Goal: Transaction & Acquisition: Download file/media

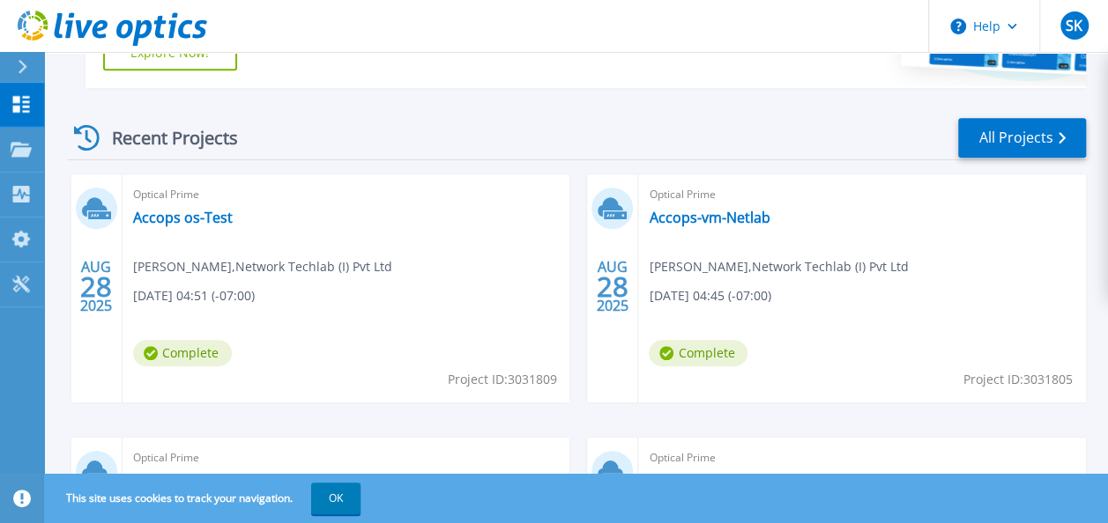
scroll to position [527, 0]
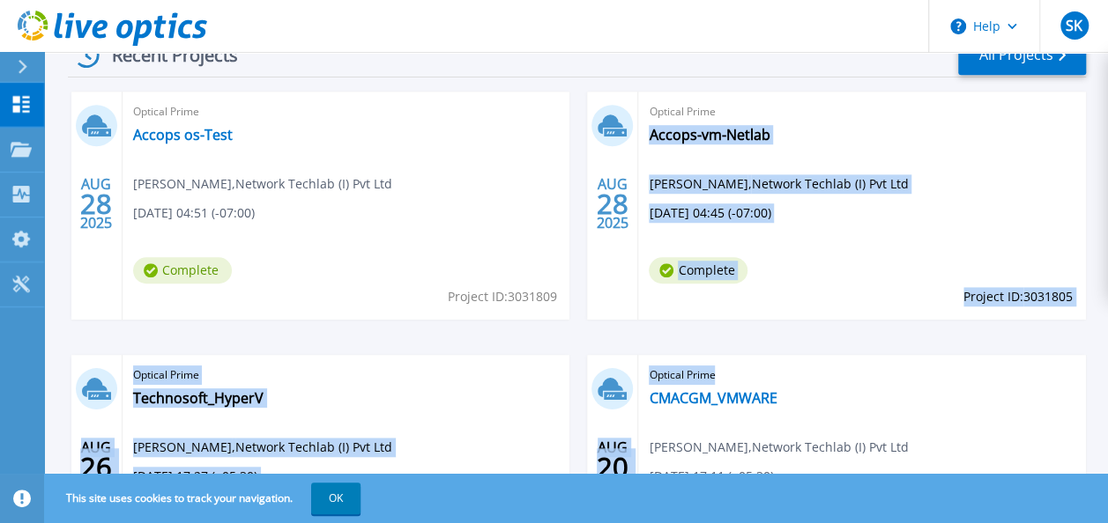
drag, startPoint x: 1106, startPoint y: 292, endPoint x: 1108, endPoint y: 367, distance: 75.8
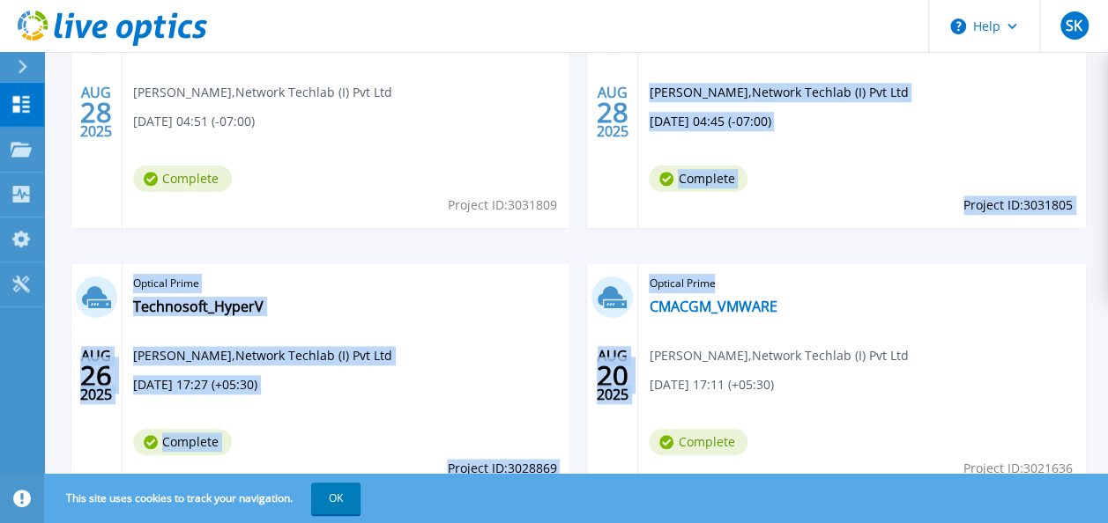
scroll to position [0, 0]
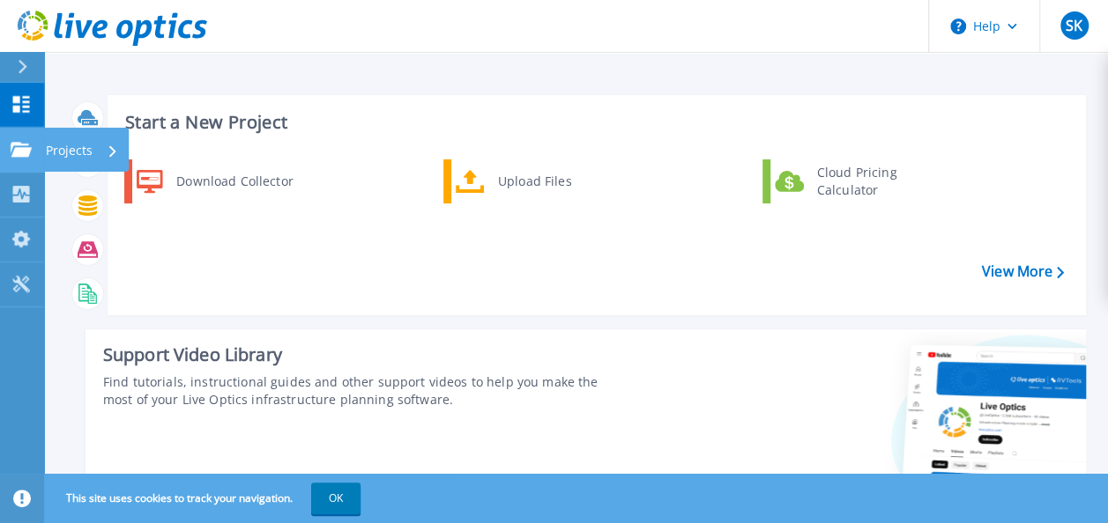
click at [28, 139] on link "Projects Projects" at bounding box center [22, 150] width 44 height 45
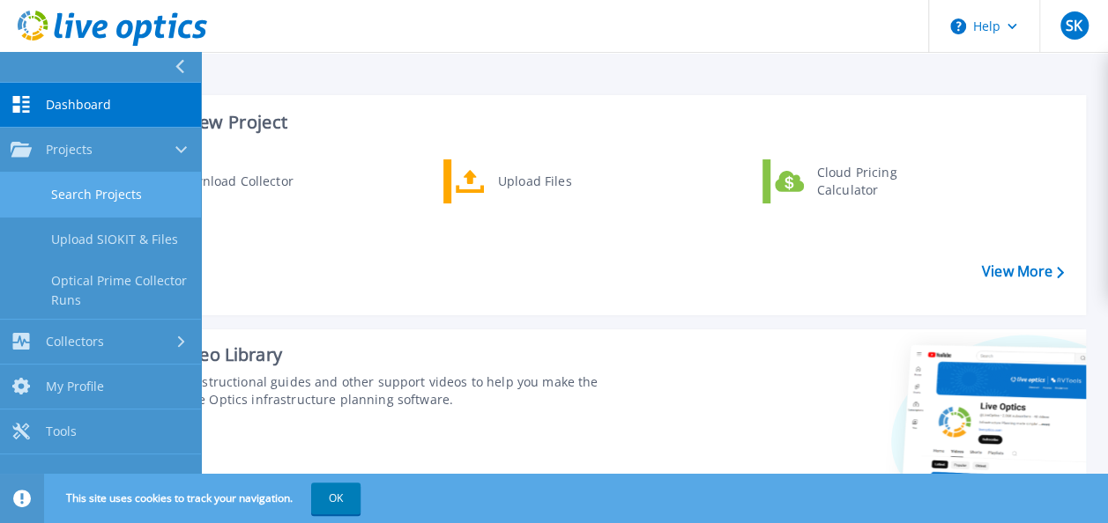
click at [88, 184] on link "Search Projects" at bounding box center [100, 195] width 201 height 45
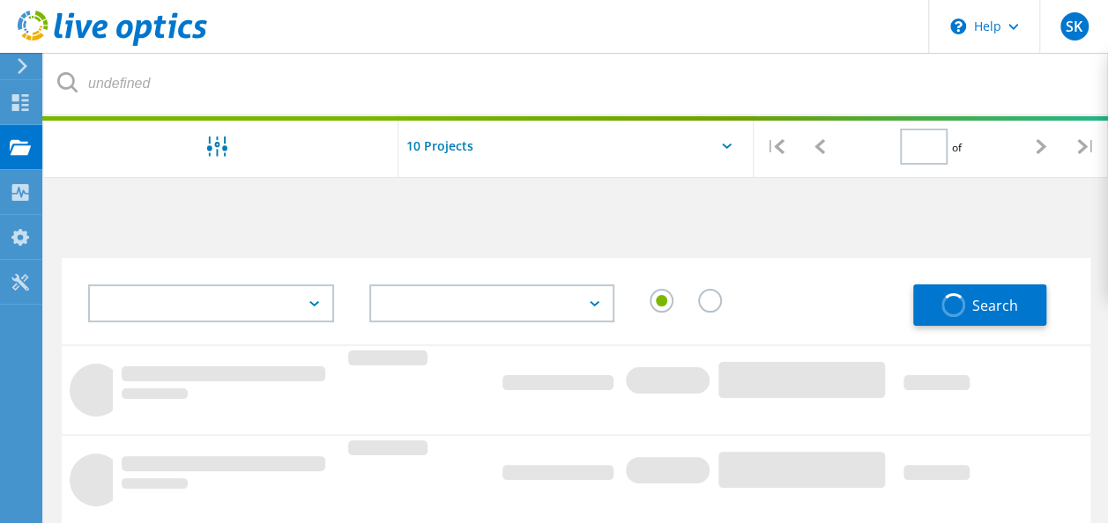
type input "1"
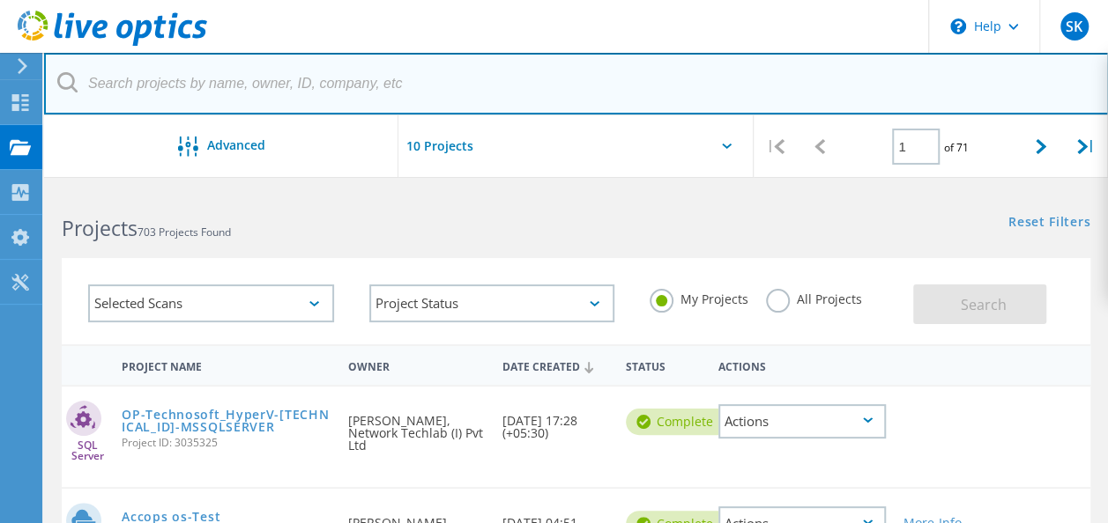
click at [469, 95] on input "text" at bounding box center [576, 84] width 1064 height 62
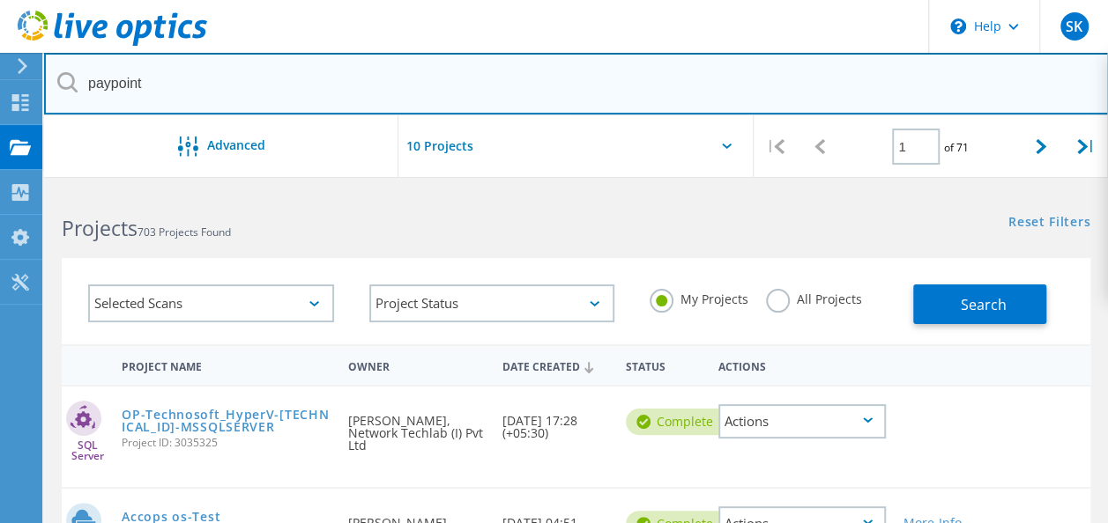
type input "paypoint"
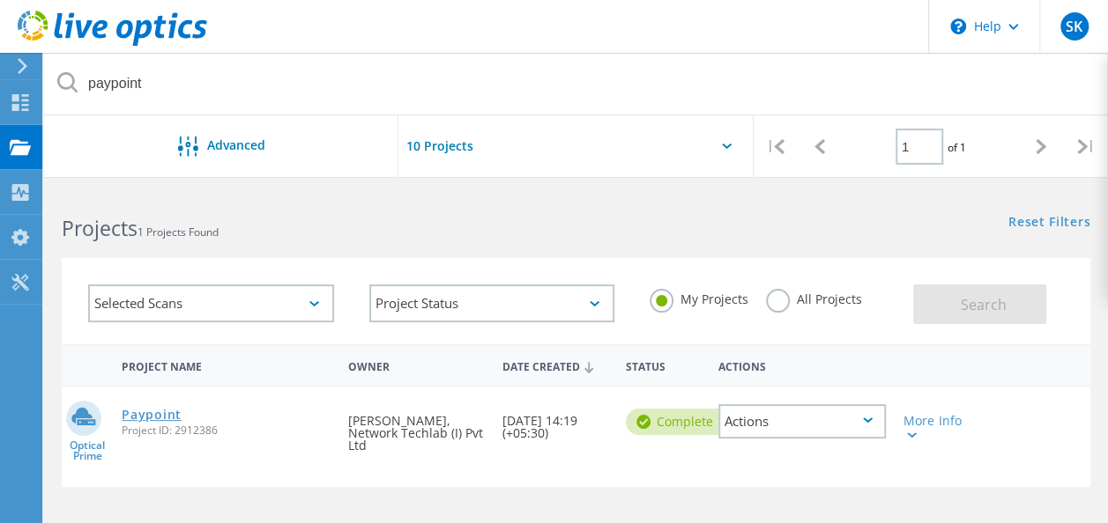
click at [144, 414] on link "Paypoint" at bounding box center [152, 415] width 60 height 12
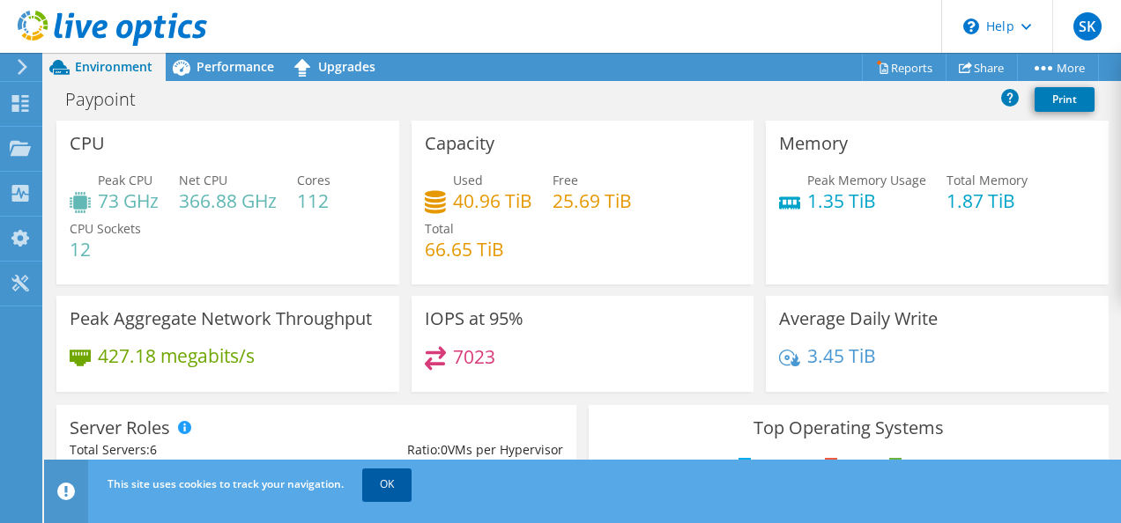
click at [405, 490] on link "OK" at bounding box center [386, 485] width 49 height 32
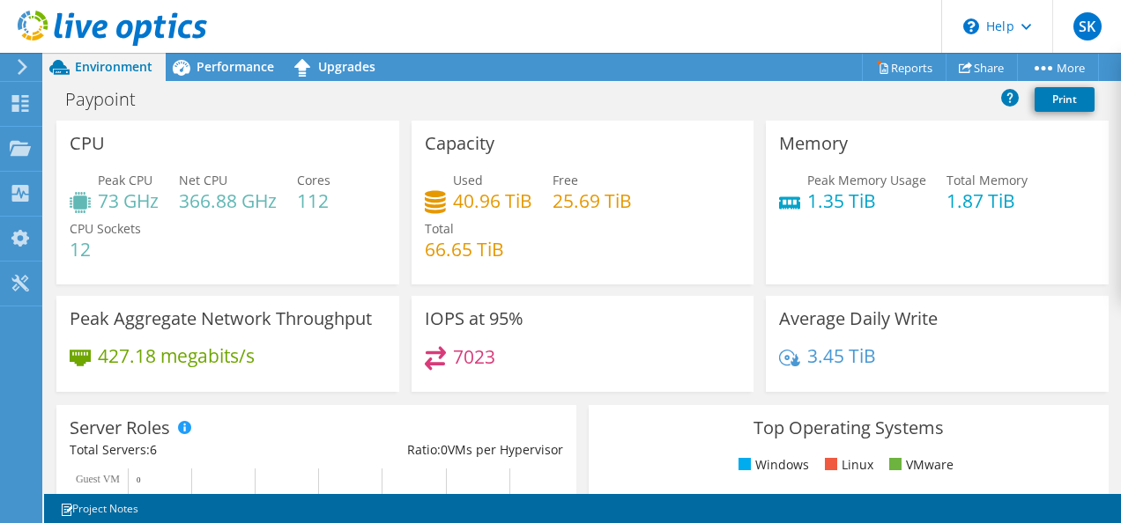
click at [405, 490] on rect at bounding box center [309, 524] width 478 height 110
click at [243, 70] on span "Performance" at bounding box center [235, 66] width 78 height 17
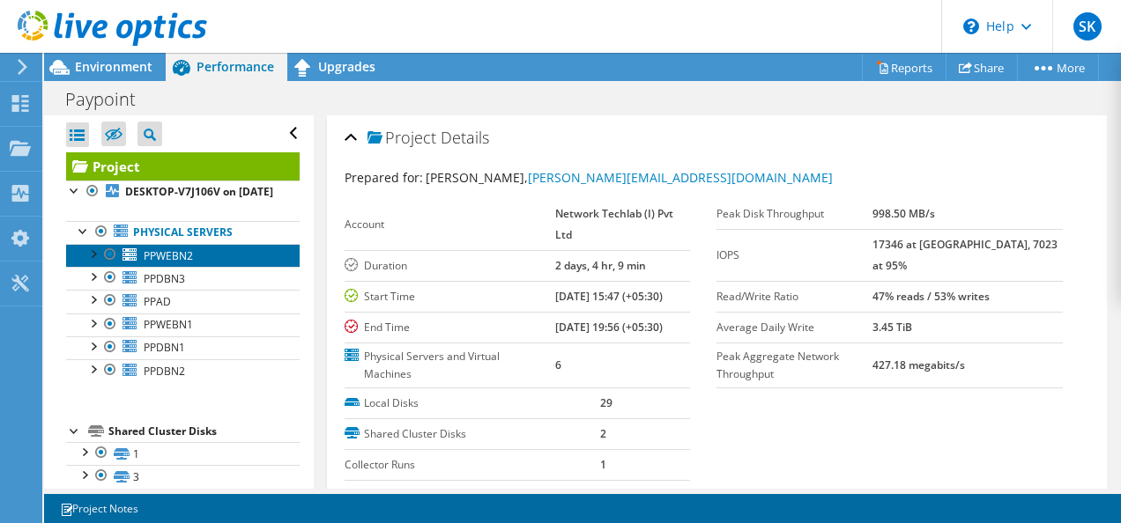
click at [190, 263] on span "PPWEBN2" at bounding box center [168, 255] width 49 height 15
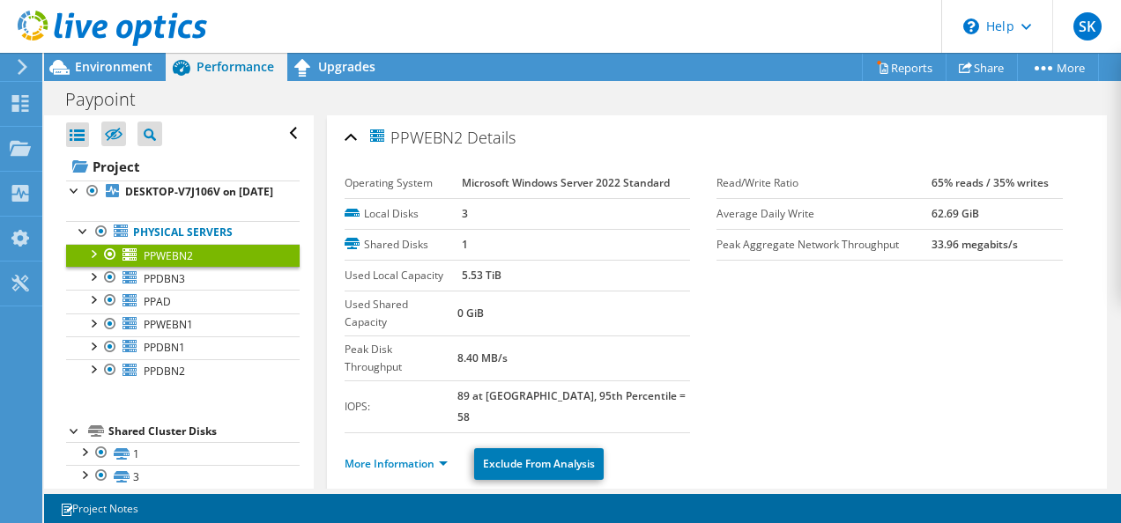
drag, startPoint x: 479, startPoint y: 372, endPoint x: 688, endPoint y: 370, distance: 208.8
click at [688, 370] on div "Used Shared Capacity 0 GiB Peak Disk Throughput 8.40 MB/s IOPS: 89 at Peak, 95t…" at bounding box center [531, 363] width 373 height 142
click at [450, 455] on li "More Information" at bounding box center [402, 464] width 114 height 19
click at [436, 456] on link "More Information" at bounding box center [396, 463] width 103 height 15
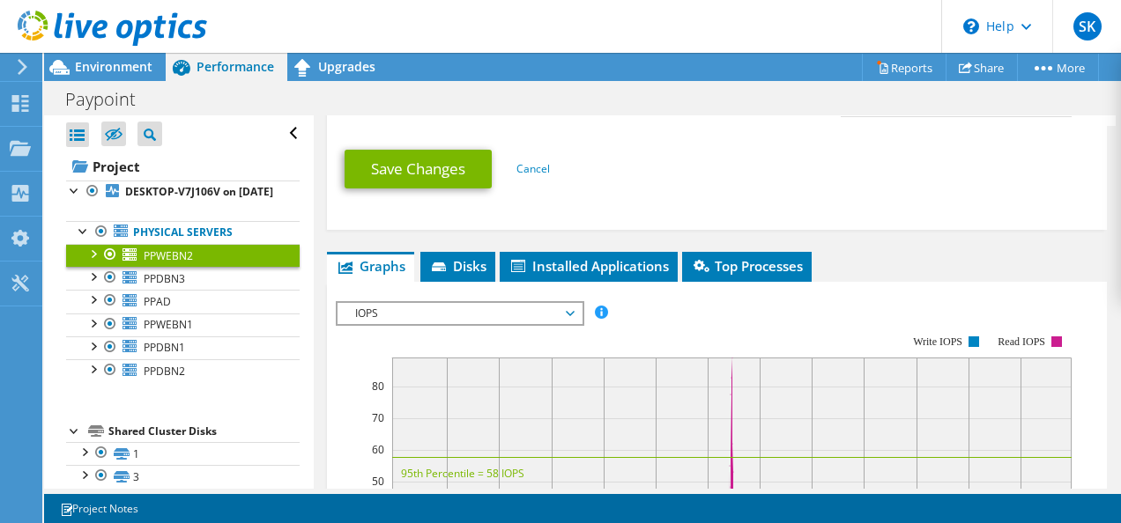
scroll to position [821, 0]
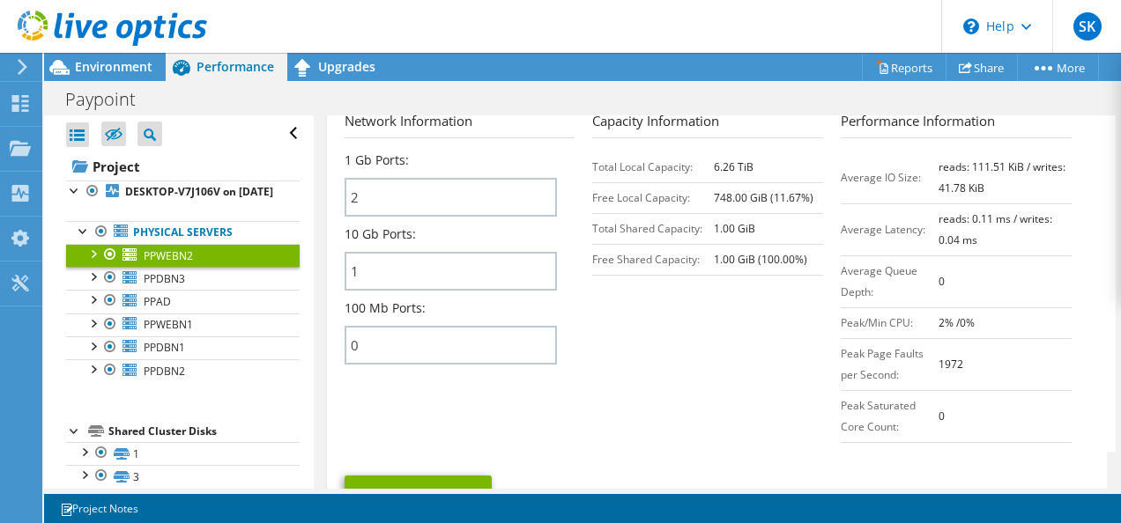
click at [1103, 318] on div "PPWEBN2 Details Operating System Microsoft Windows Server 2022 Standard Local D…" at bounding box center [717, 322] width 807 height 2057
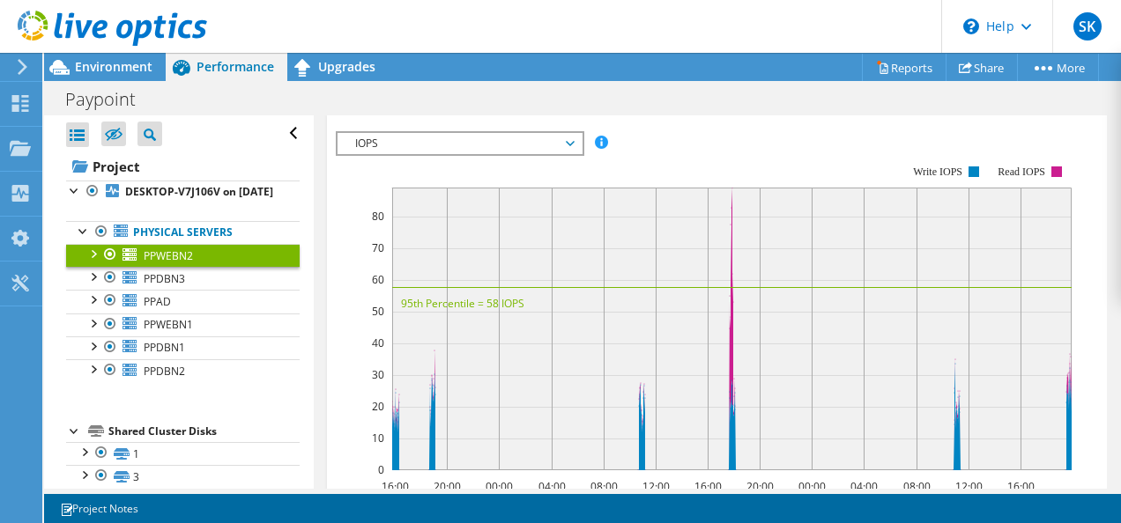
scroll to position [1165, 0]
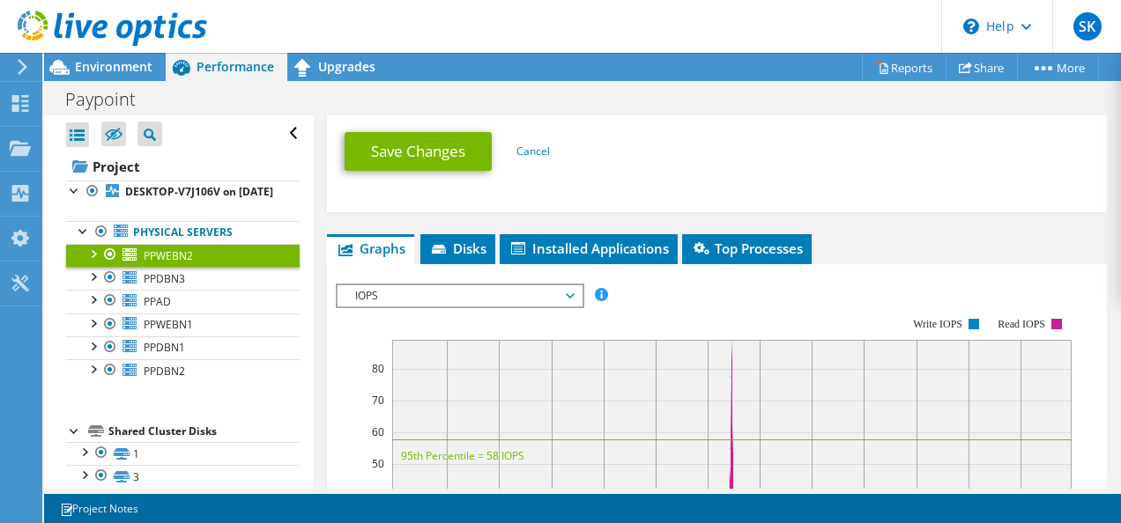
click at [463, 285] on span "IOPS" at bounding box center [459, 295] width 226 height 21
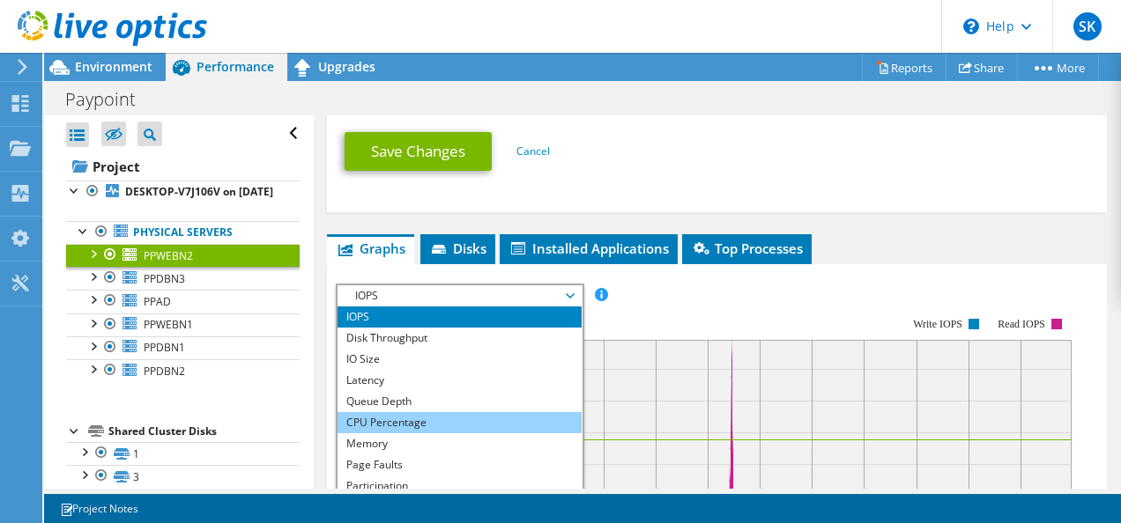
click at [376, 412] on li "CPU Percentage" at bounding box center [459, 422] width 244 height 21
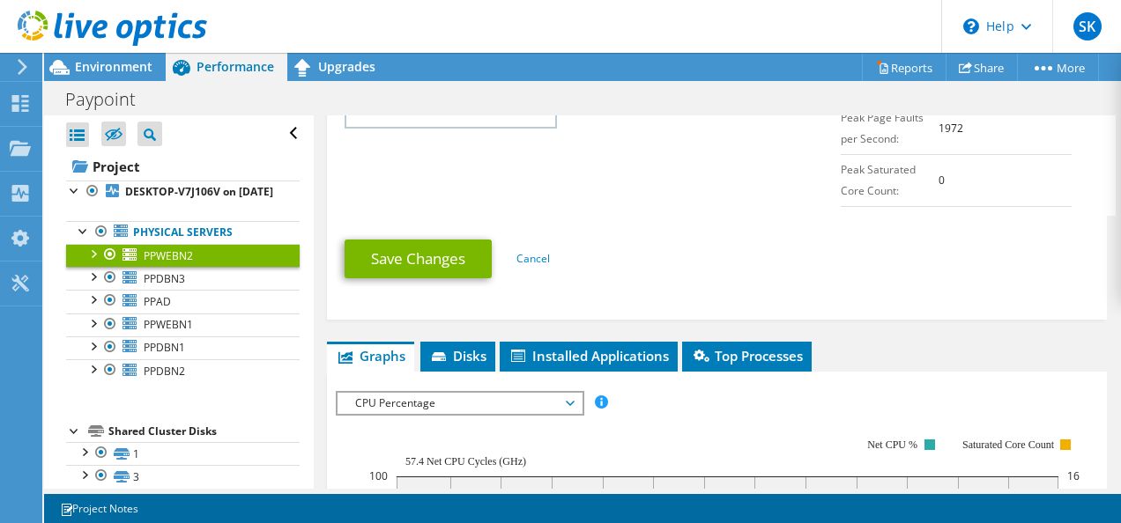
scroll to position [1054, 0]
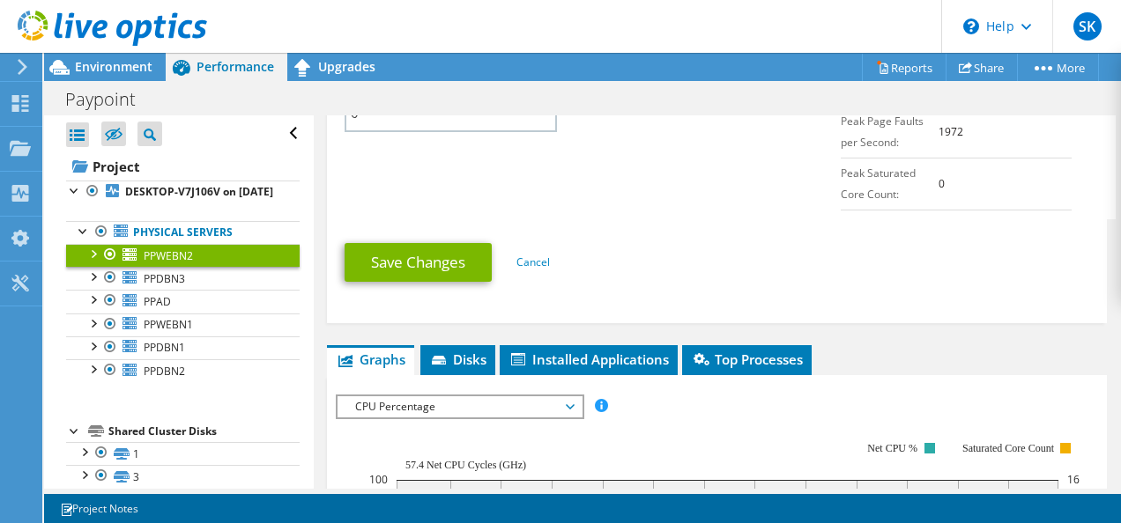
click at [534, 397] on span "CPU Percentage" at bounding box center [459, 407] width 226 height 21
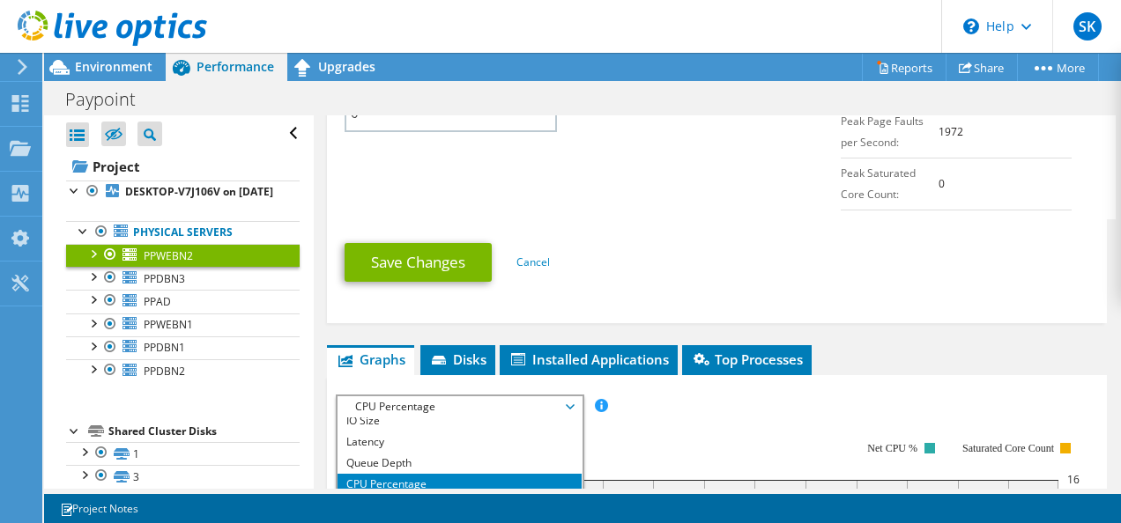
scroll to position [57, 0]
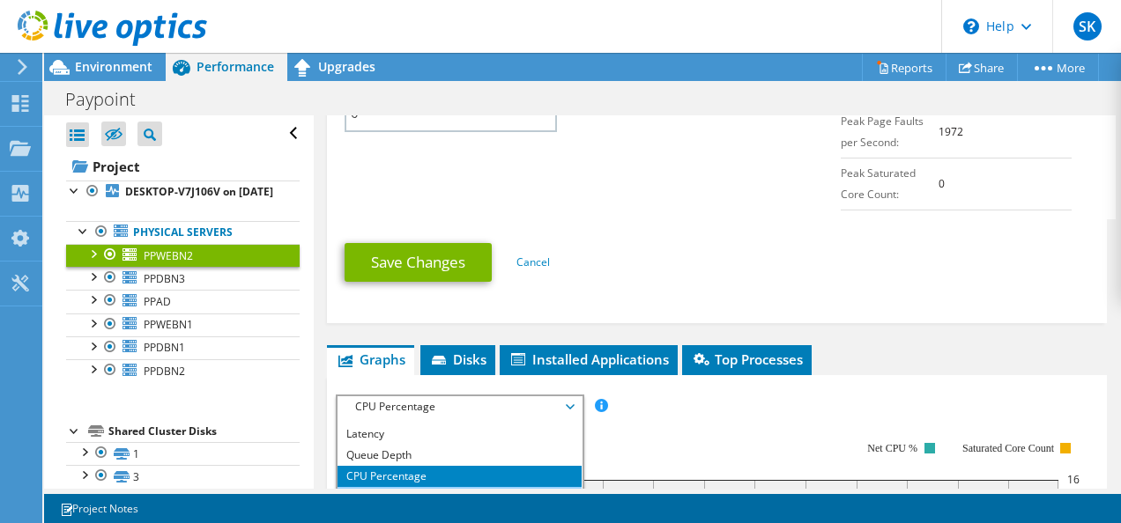
click at [441, 487] on li "Memory" at bounding box center [459, 497] width 244 height 21
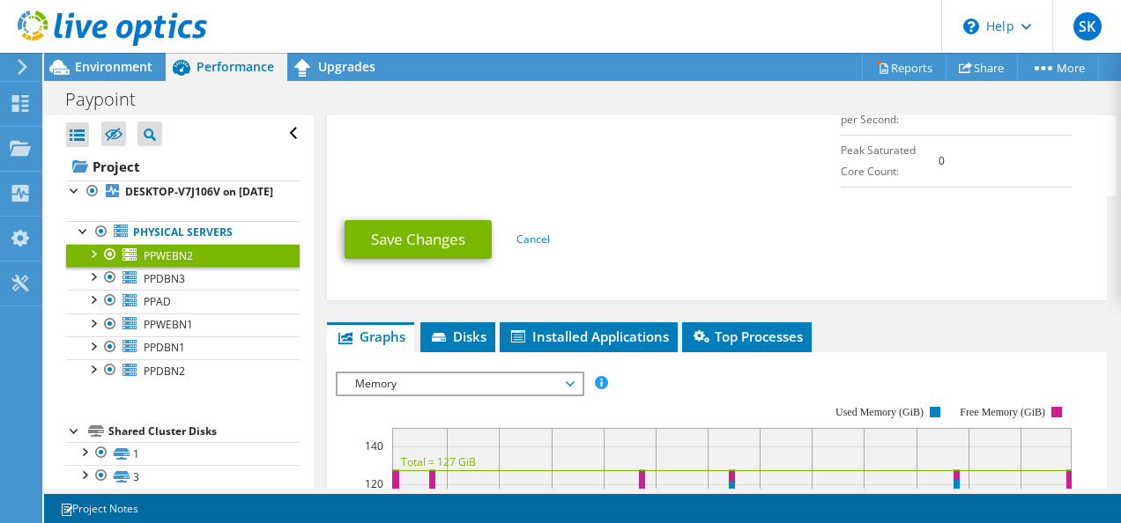
scroll to position [1034, 0]
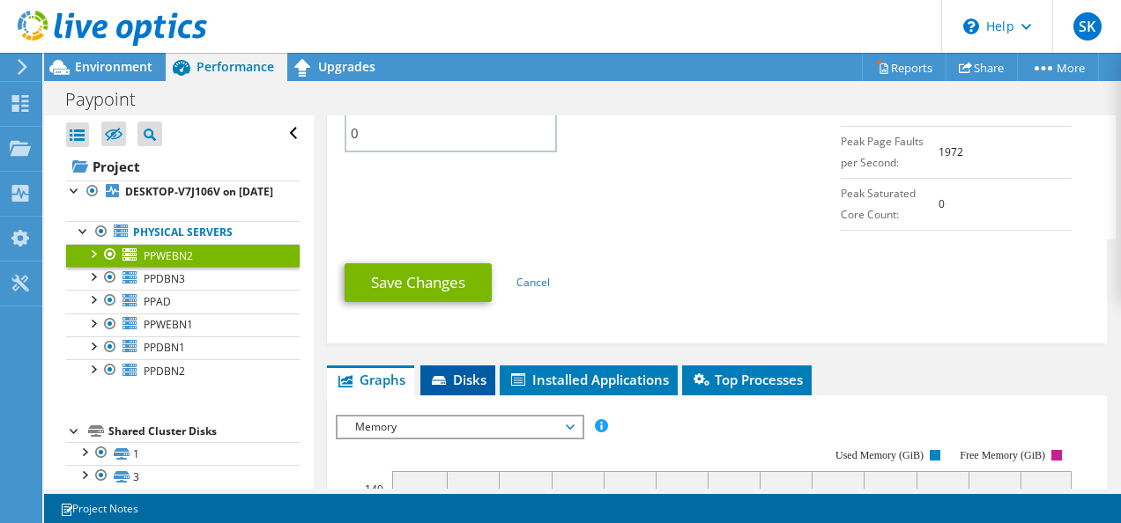
click at [478, 371] on span "Disks" at bounding box center [457, 380] width 57 height 18
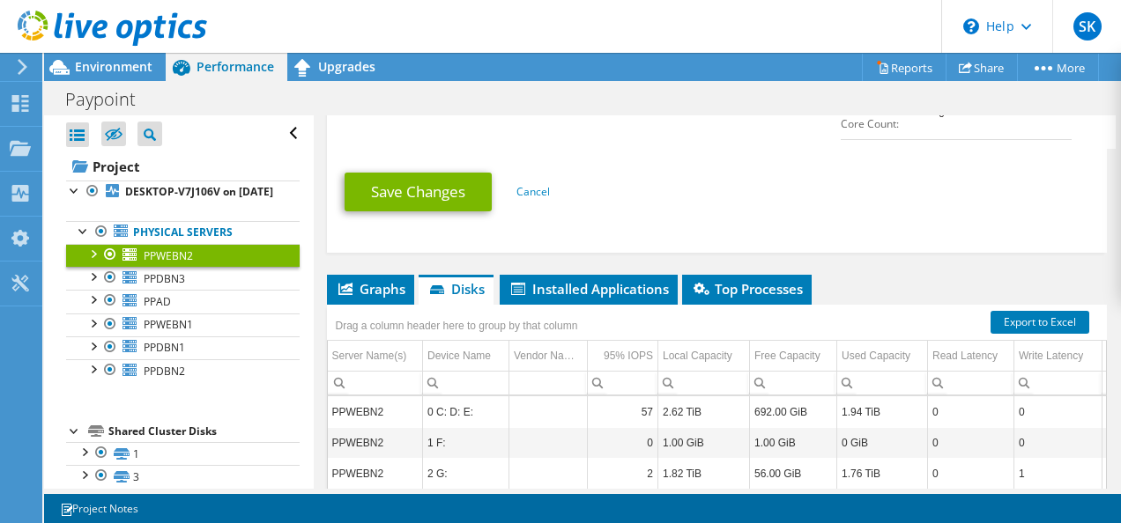
scroll to position [1127, 0]
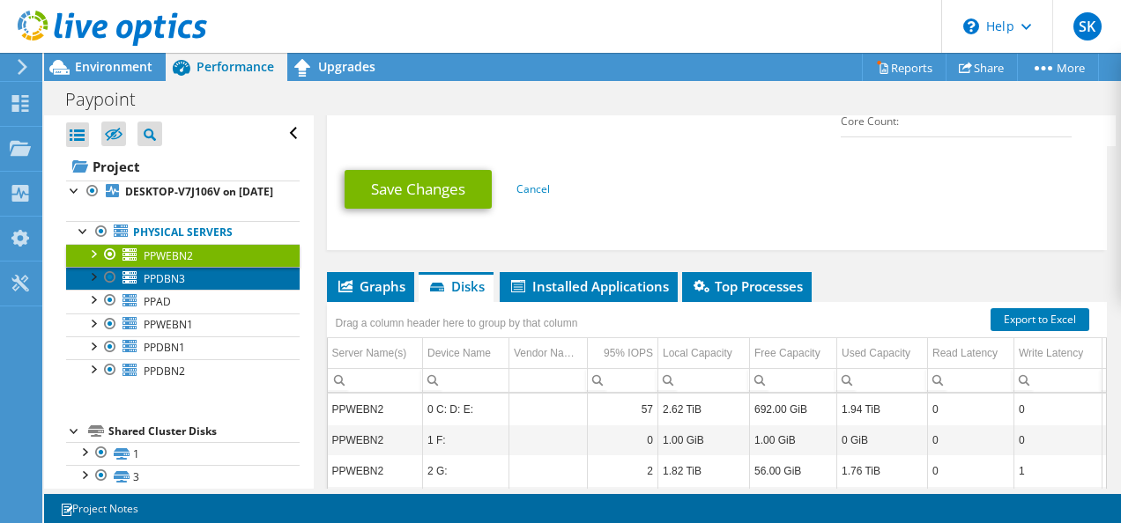
click at [188, 288] on link "PPDBN3" at bounding box center [182, 278] width 233 height 23
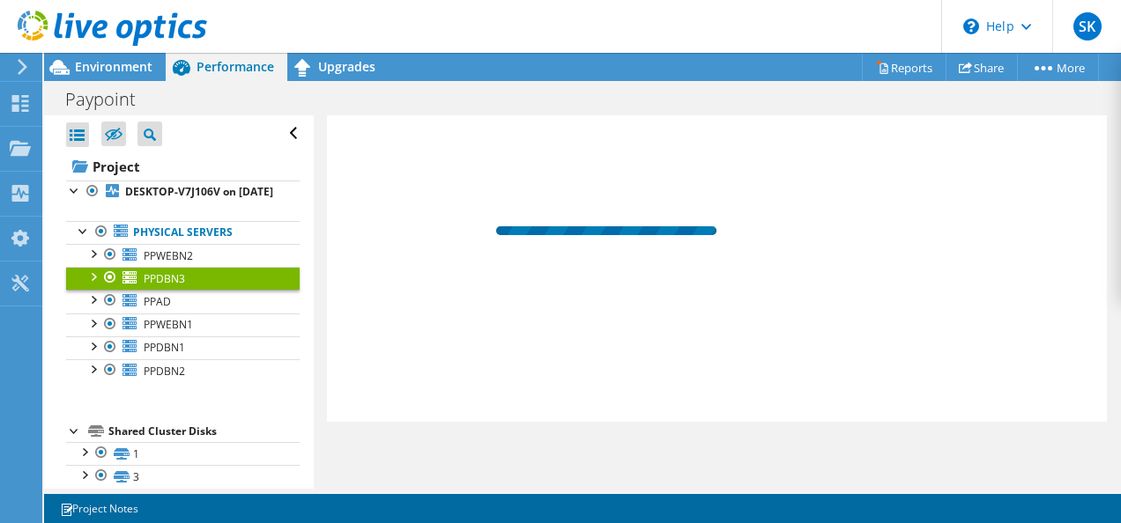
scroll to position [451, 0]
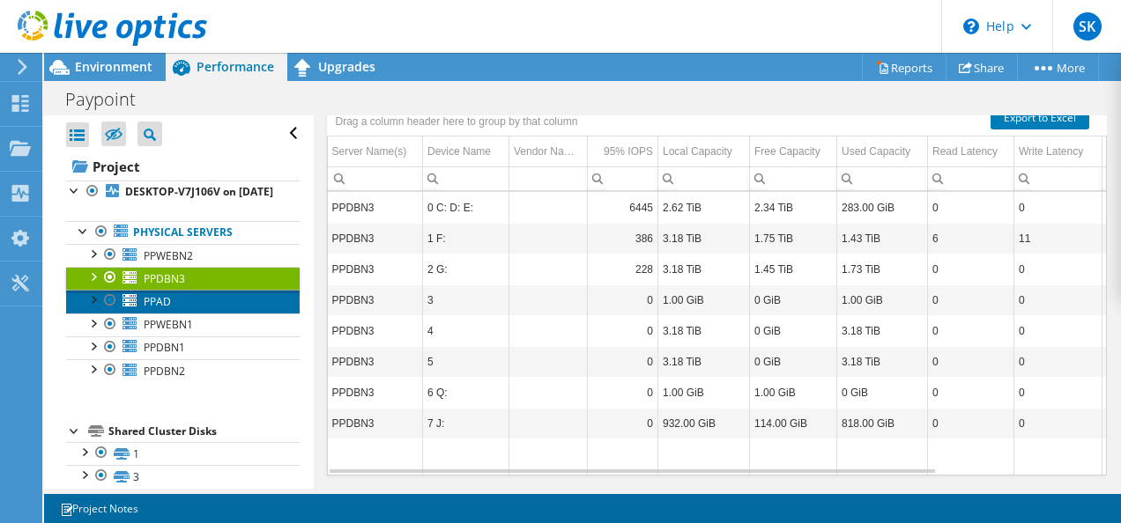
click at [174, 313] on link "PPAD" at bounding box center [182, 301] width 233 height 23
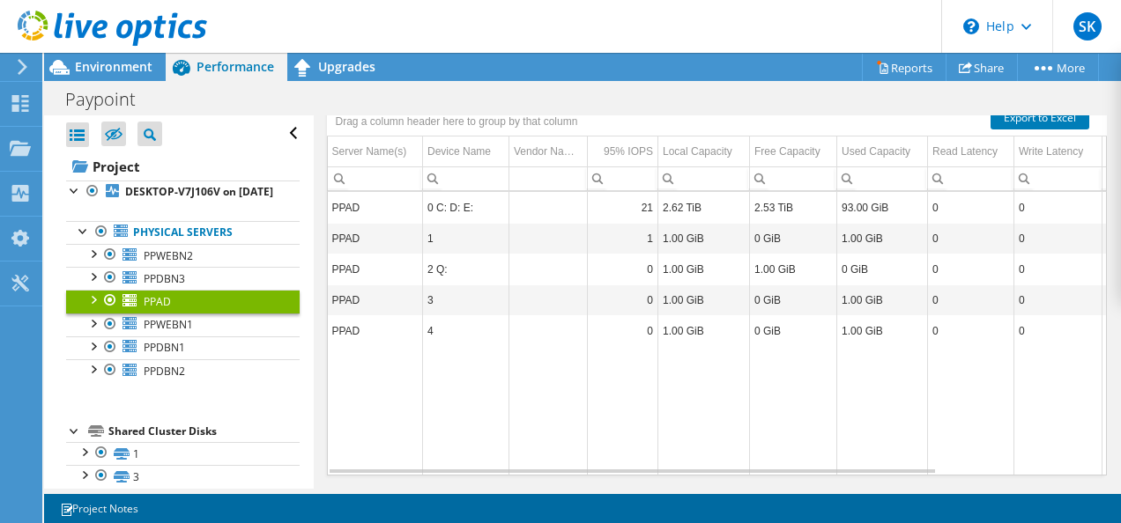
click at [174, 313] on link "PPAD" at bounding box center [182, 301] width 233 height 23
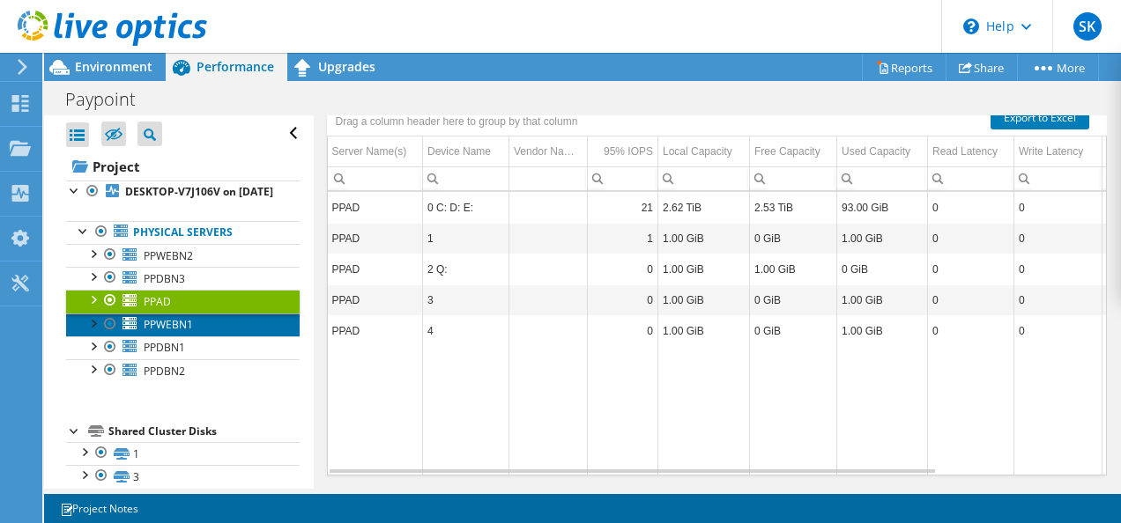
click at [173, 332] on span "PPWEBN1" at bounding box center [168, 324] width 49 height 15
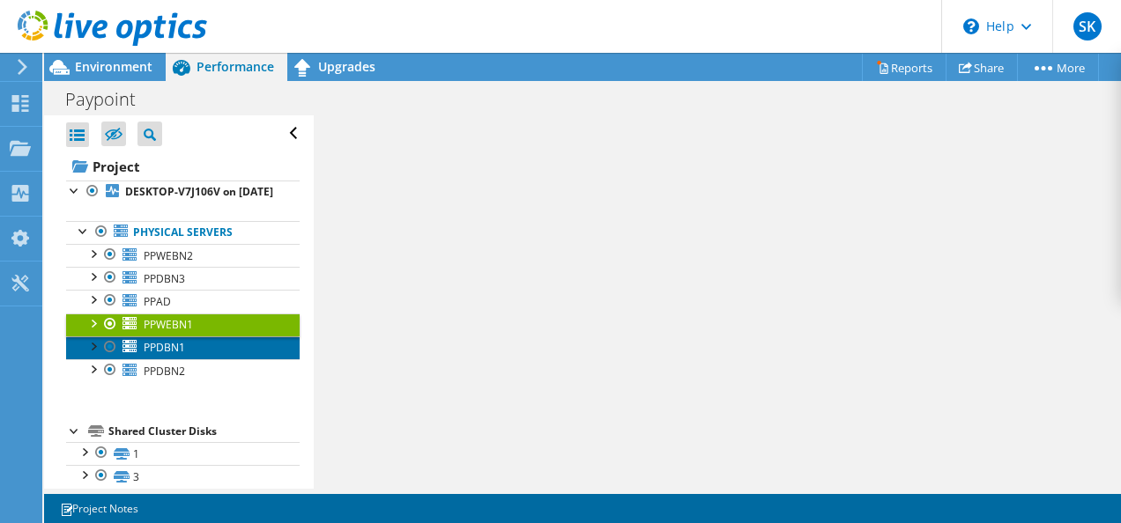
click at [173, 355] on span "PPDBN1" at bounding box center [164, 347] width 41 height 15
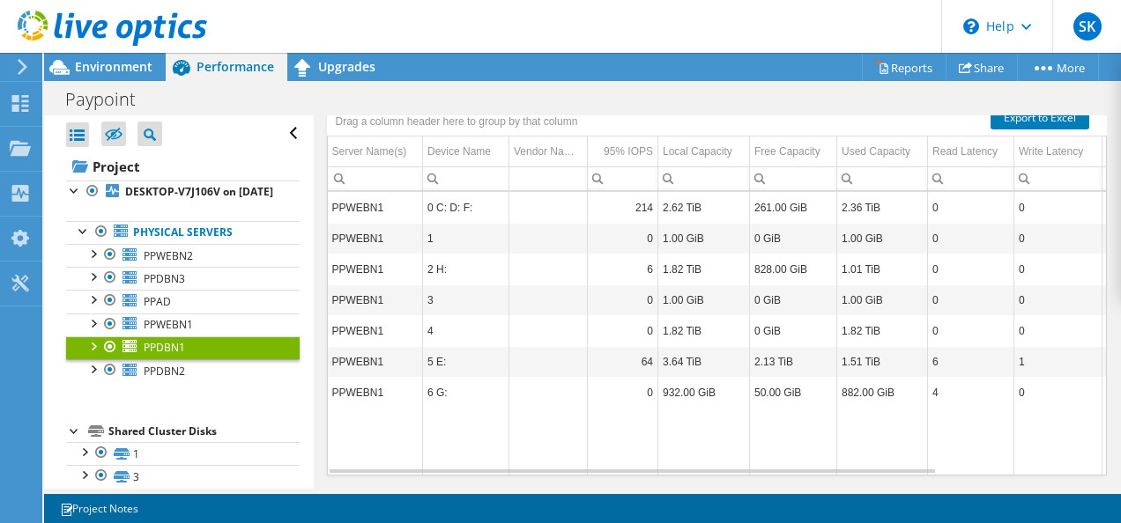
click at [172, 360] on link "PPDBN1" at bounding box center [182, 348] width 233 height 23
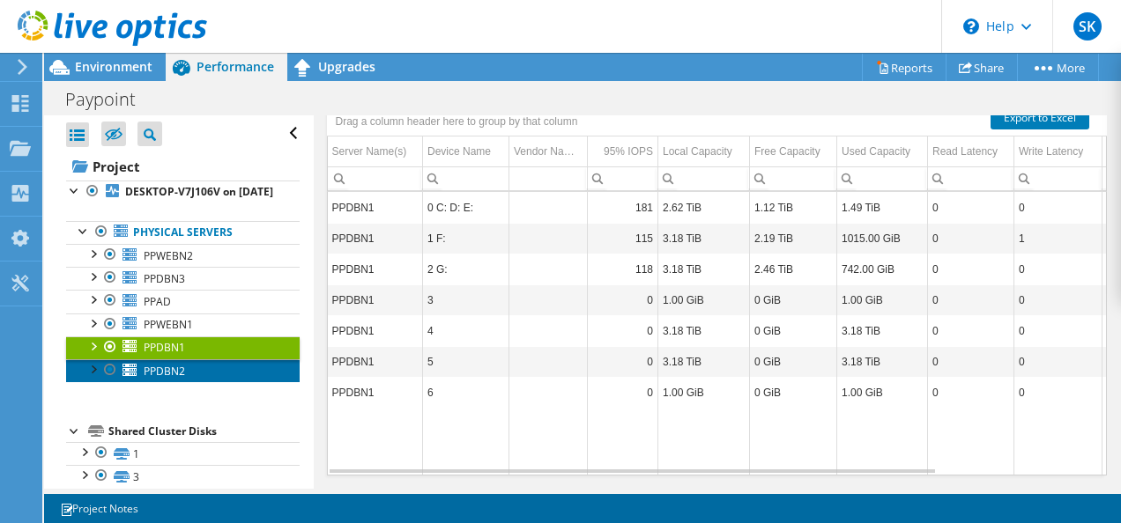
click at [178, 379] on span "PPDBN2" at bounding box center [164, 371] width 41 height 15
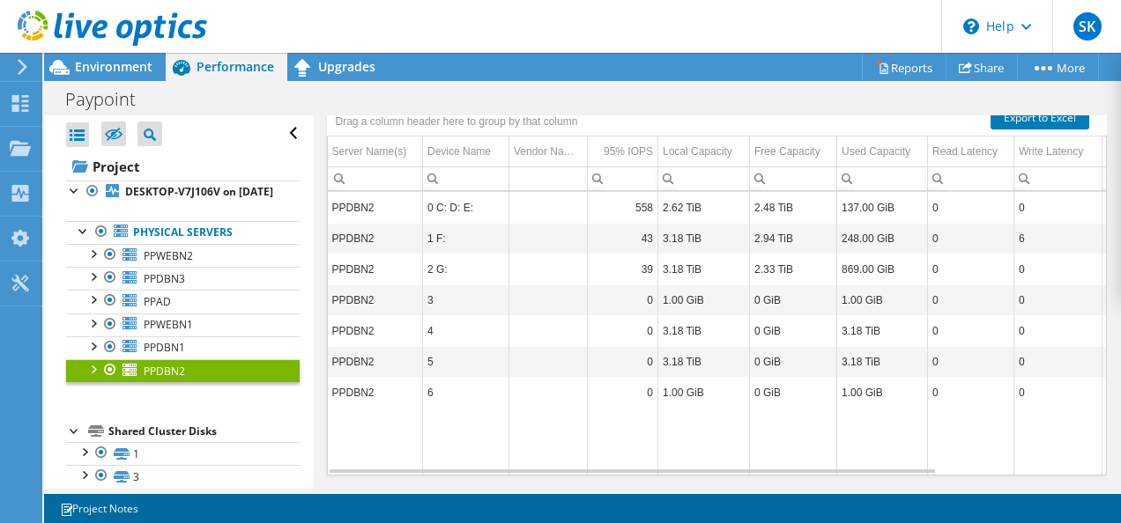
scroll to position [125, 0]
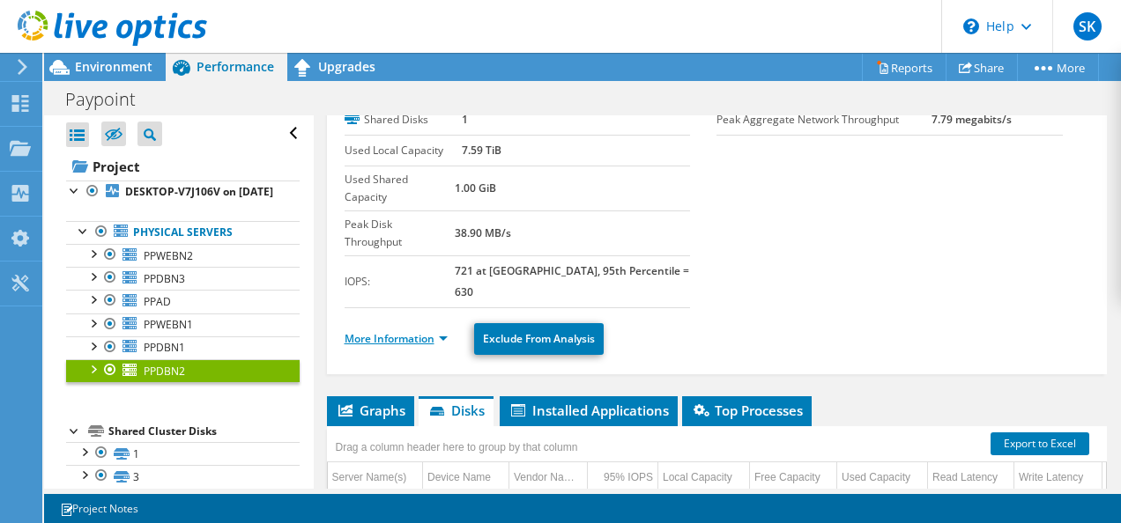
click at [426, 331] on link "More Information" at bounding box center [396, 338] width 103 height 15
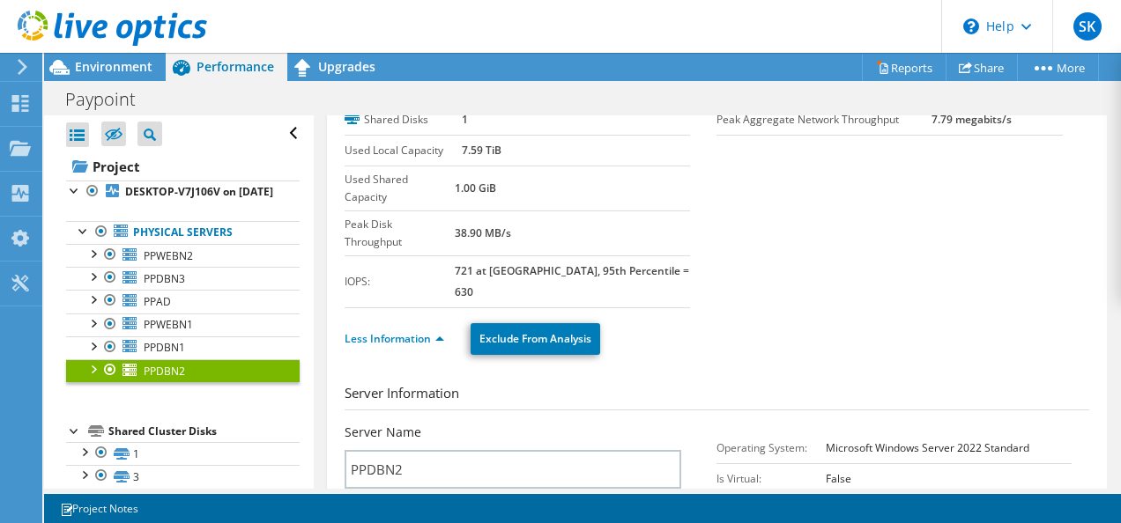
click at [448, 330] on li "Less Information" at bounding box center [400, 339] width 110 height 19
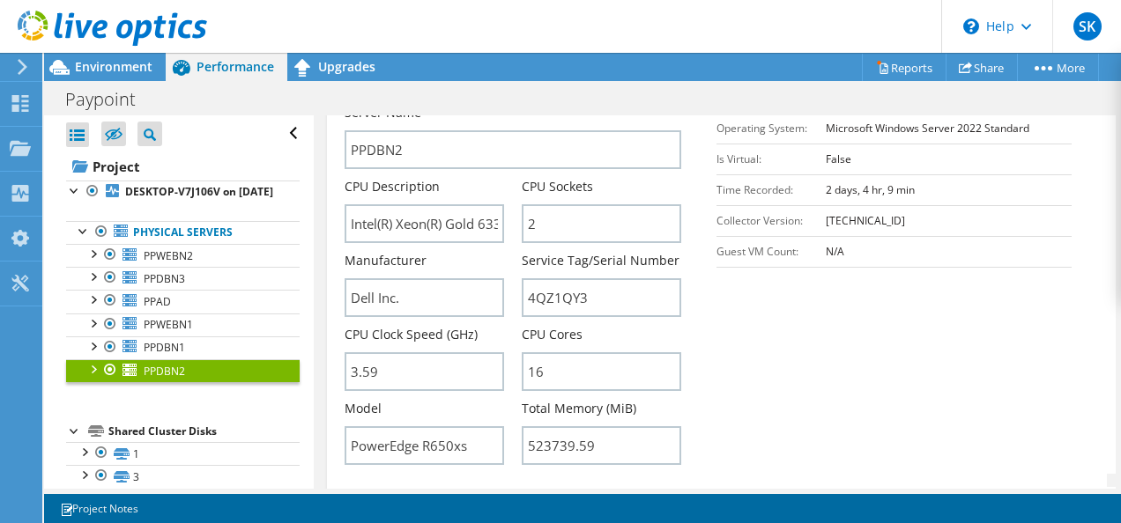
scroll to position [409, 0]
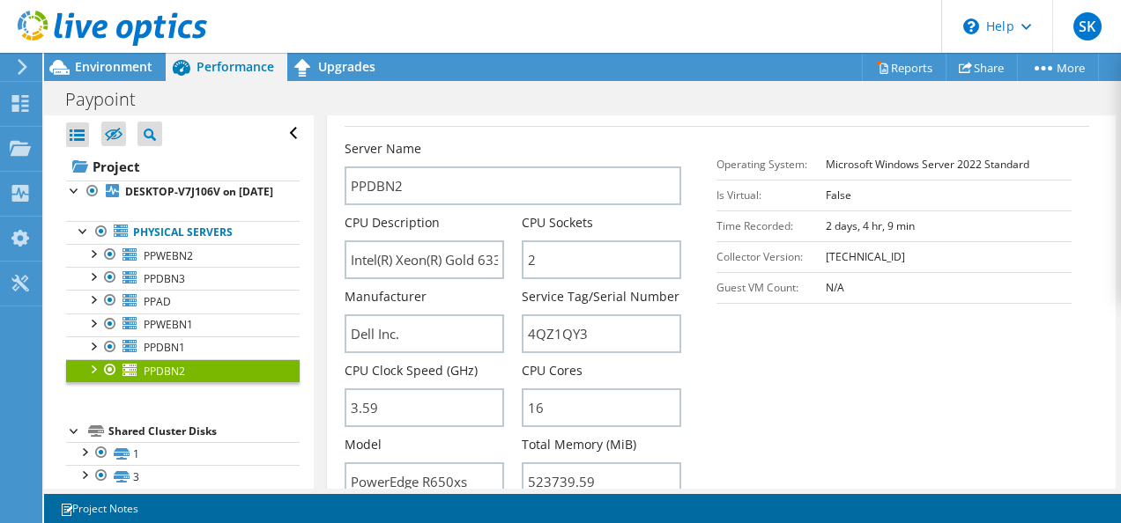
click at [26, 70] on icon at bounding box center [22, 67] width 13 height 16
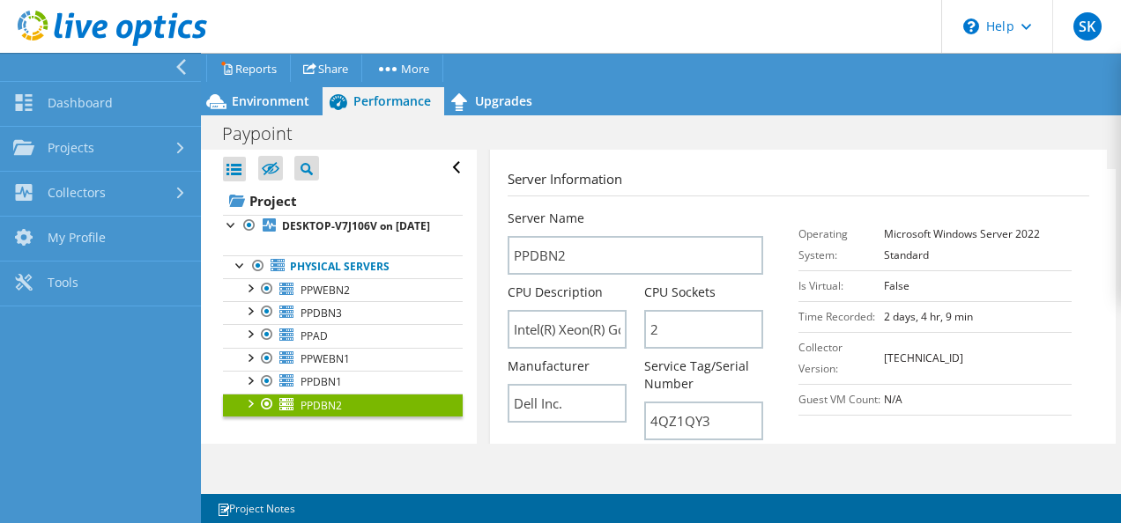
scroll to position [493, 0]
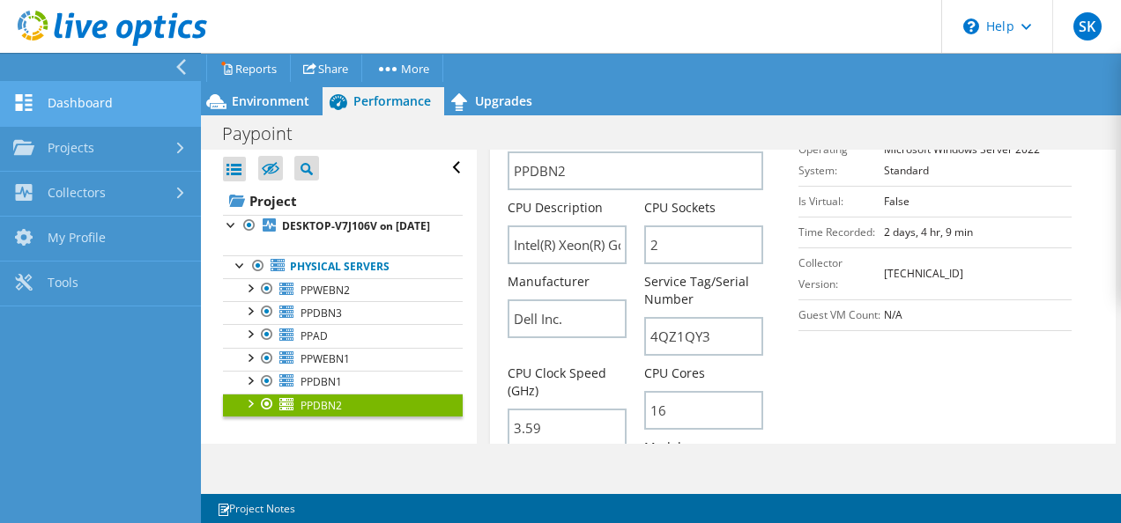
click at [78, 96] on link "Dashboard" at bounding box center [100, 104] width 201 height 45
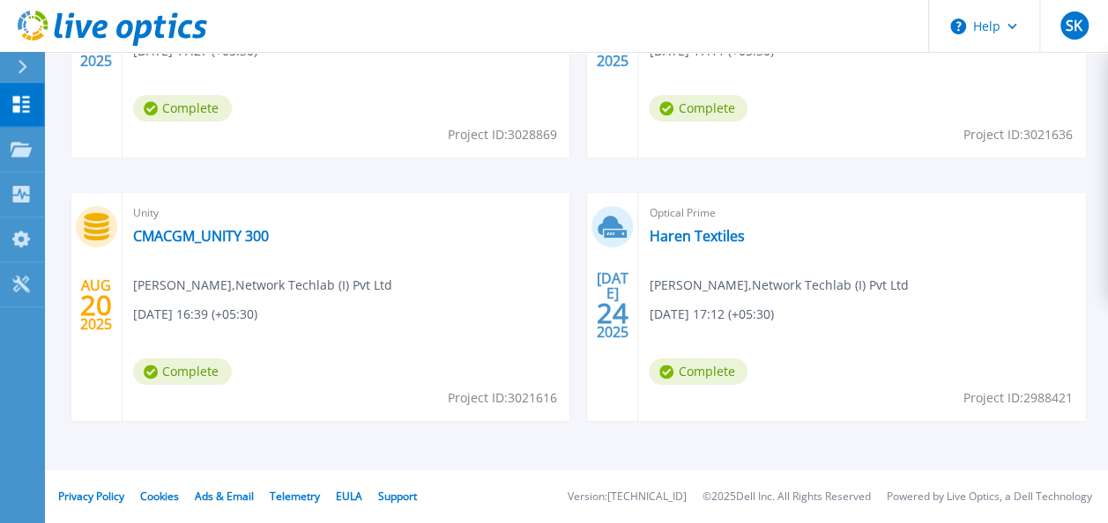
scroll to position [495, 0]
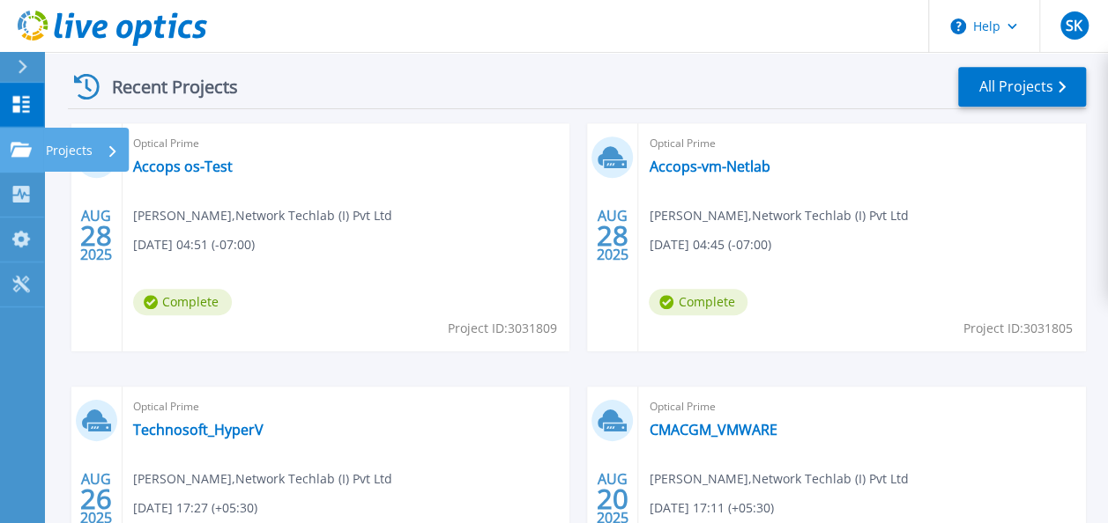
click at [20, 142] on div at bounding box center [21, 150] width 21 height 16
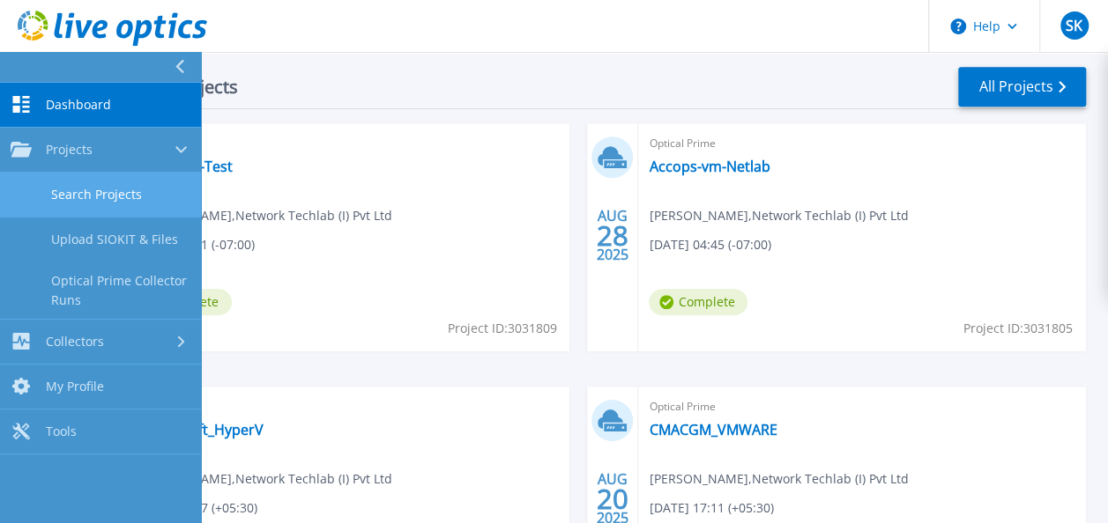
click at [106, 192] on link "Search Projects" at bounding box center [100, 195] width 201 height 45
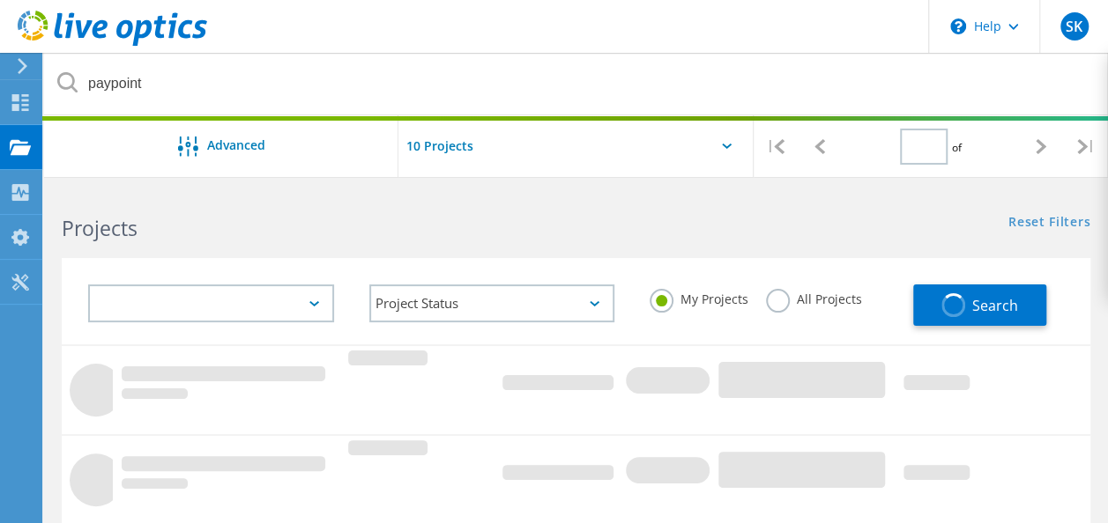
type input "1"
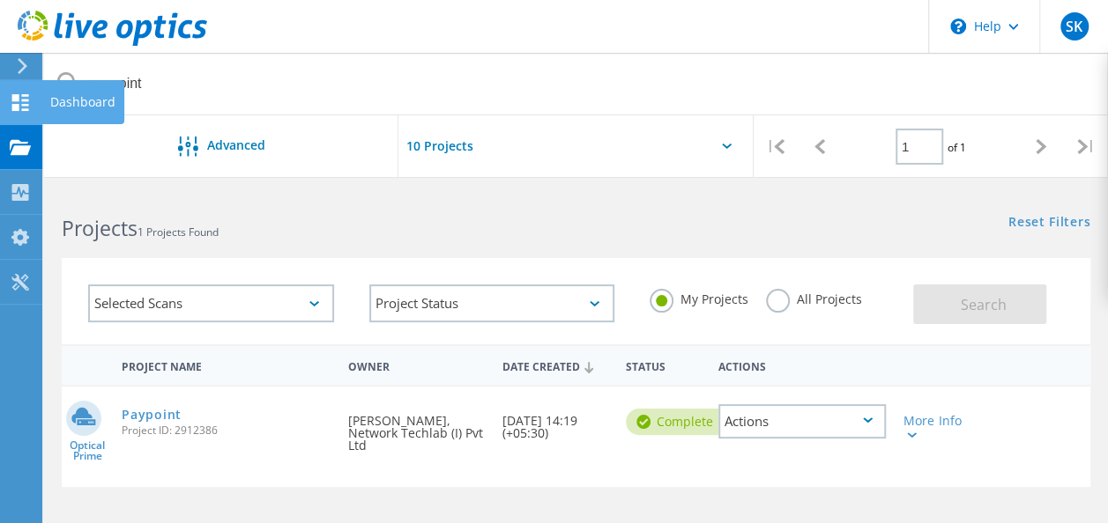
click at [16, 94] on use at bounding box center [20, 102] width 17 height 17
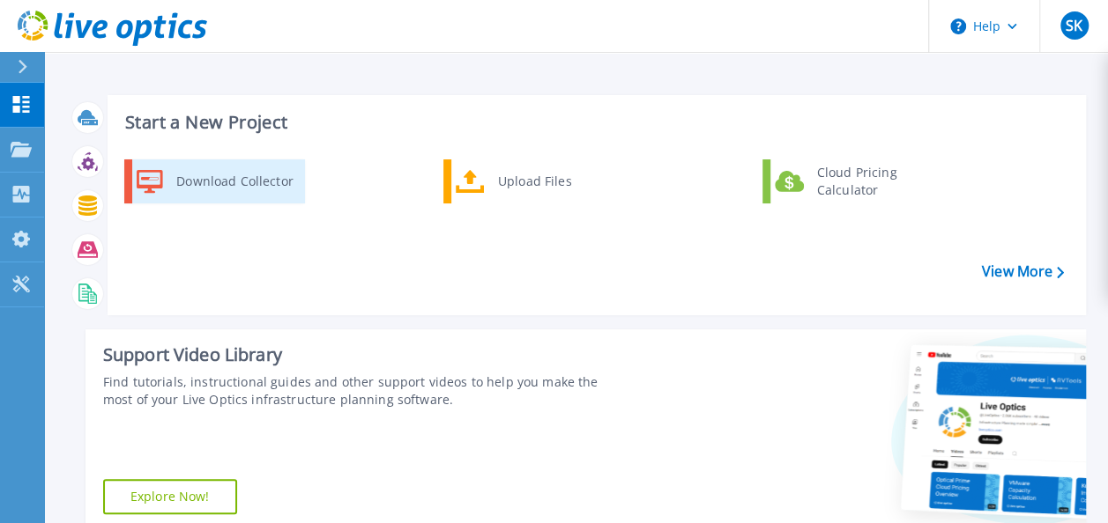
click at [215, 184] on div "Download Collector" at bounding box center [233, 181] width 133 height 35
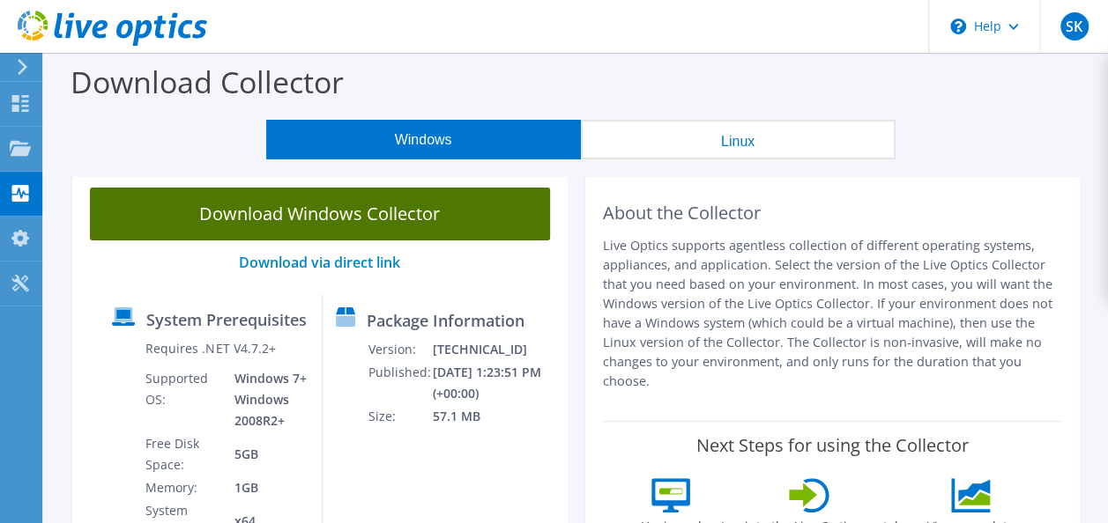
click at [337, 219] on link "Download Windows Collector" at bounding box center [320, 214] width 460 height 53
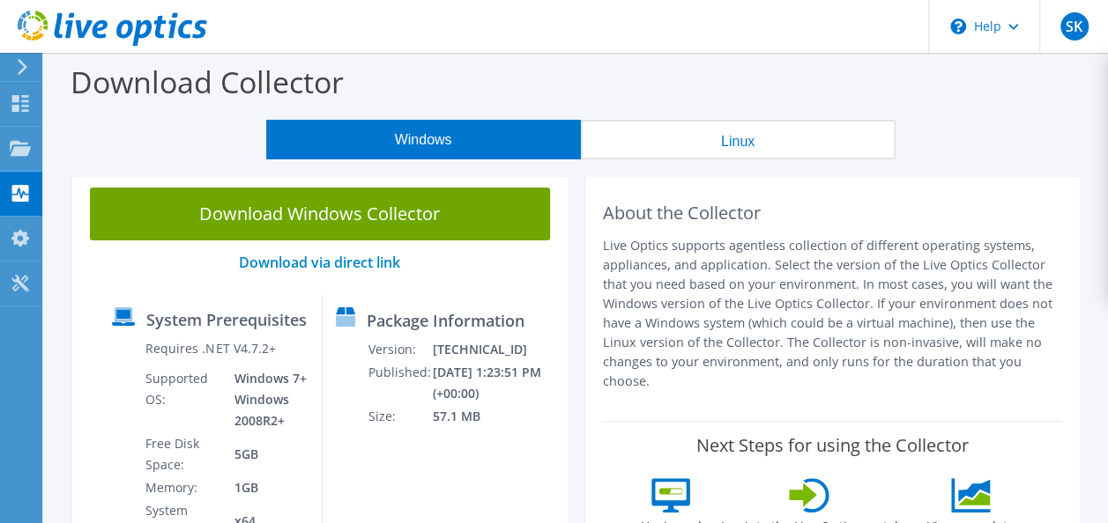
click at [83, 115] on div "Download Collector" at bounding box center [576, 86] width 1046 height 67
